Goal: Check status: Check status

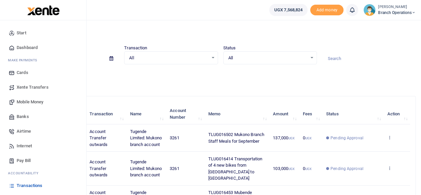
click at [33, 99] on span "Mobile Money" at bounding box center [30, 101] width 27 height 7
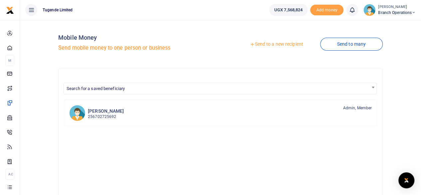
click at [280, 41] on link "Send to a new recipient" at bounding box center [276, 44] width 87 height 12
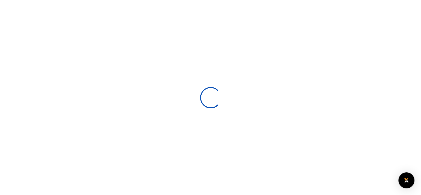
select select
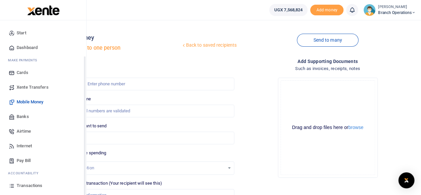
scroll to position [43, 0]
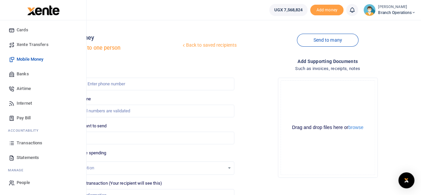
click at [27, 141] on span "Transactions" at bounding box center [30, 142] width 26 height 7
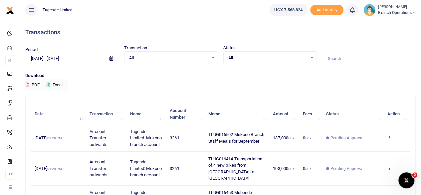
click at [354, 58] on input at bounding box center [368, 58] width 93 height 11
paste input "TLUG-016497"
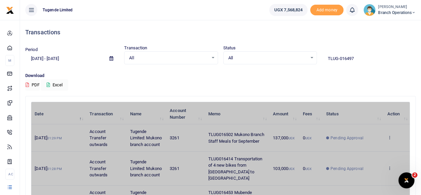
click at [339, 57] on input "TLUG-016497" at bounding box center [368, 58] width 93 height 11
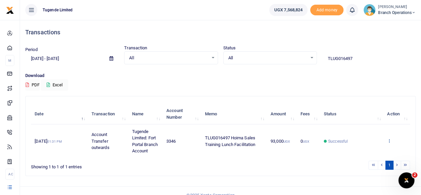
type input "TLUG016497"
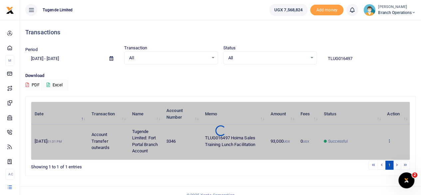
click at [389, 140] on div "Date Transaction Name Account Number Memo Amount Fees Status Action [DATE] 01:3…" at bounding box center [220, 130] width 379 height 58
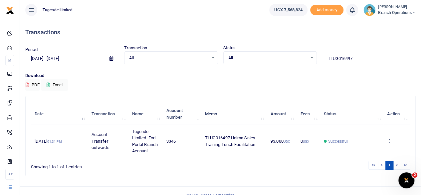
click at [389, 140] on icon at bounding box center [389, 140] width 4 height 5
click at [363, 117] on link "View details" at bounding box center [365, 115] width 53 height 9
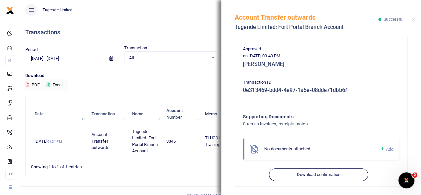
scroll to position [106, 0]
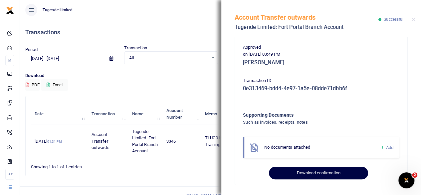
click at [318, 168] on button "Download confirmation" at bounding box center [318, 172] width 99 height 13
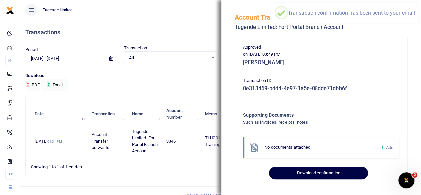
click at [318, 168] on button "Download confirmation" at bounding box center [318, 172] width 99 height 13
